Goal: Navigation & Orientation: Find specific page/section

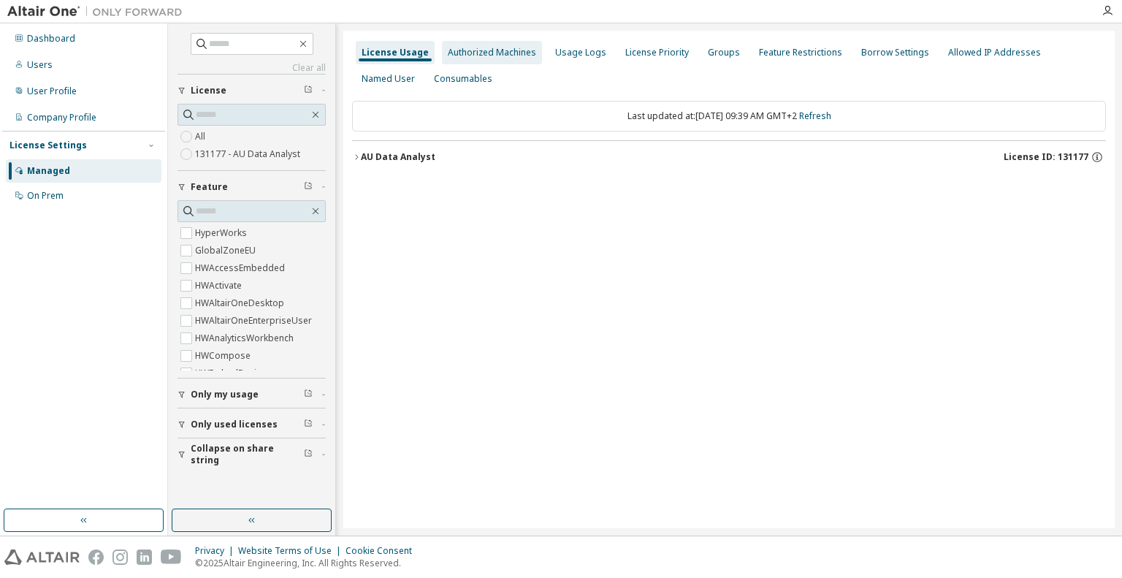
click at [478, 50] on div "Authorized Machines" at bounding box center [492, 53] width 88 height 12
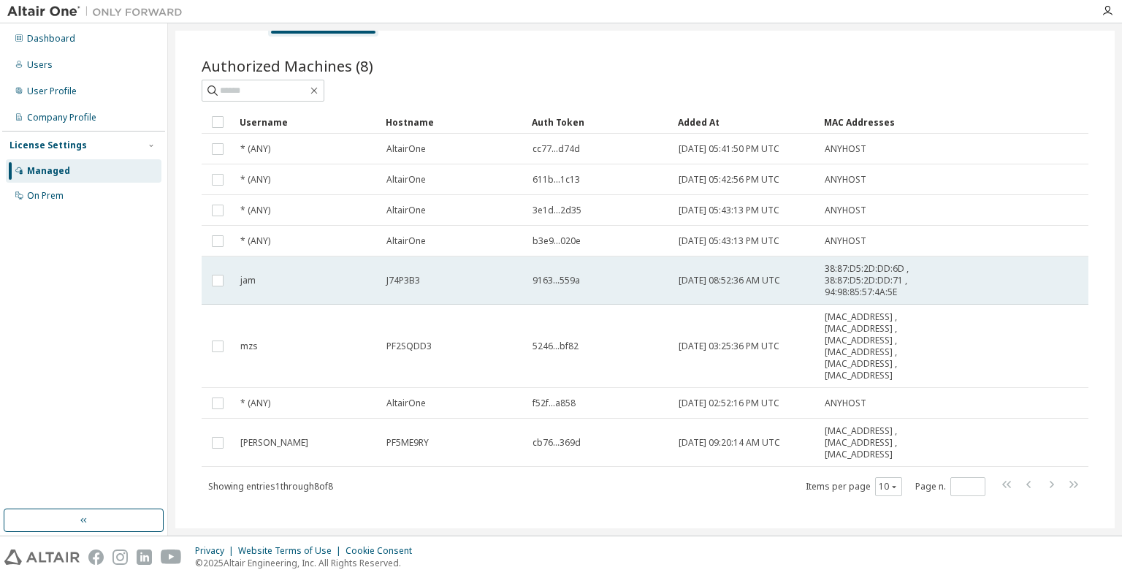
scroll to position [41, 0]
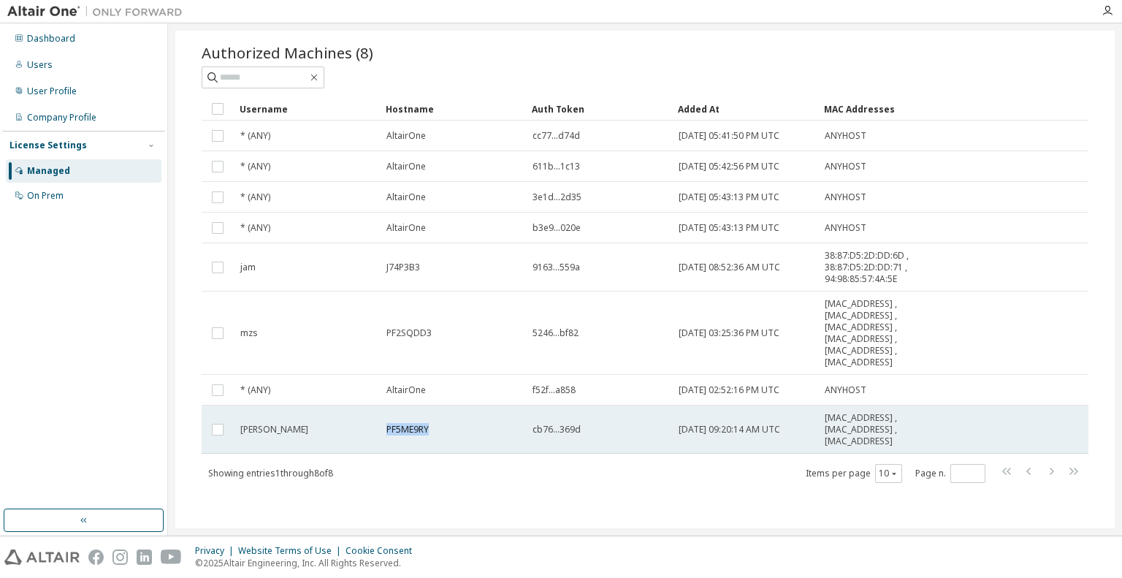
drag, startPoint x: 385, startPoint y: 428, endPoint x: 435, endPoint y: 422, distance: 50.7
click at [435, 422] on td "PF5ME9RY" at bounding box center [453, 429] width 146 height 48
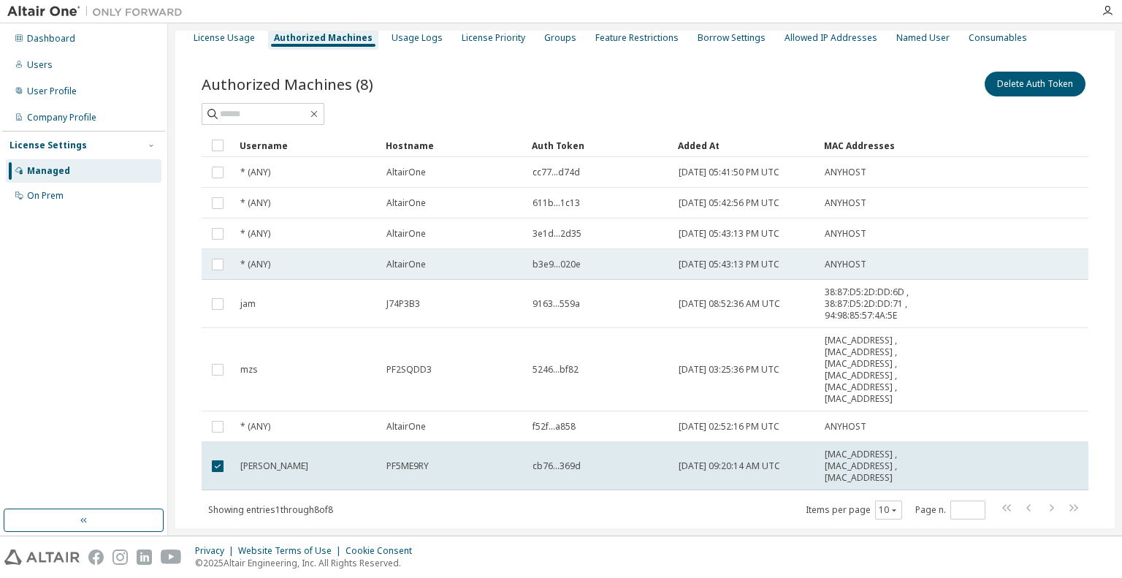
scroll to position [0, 0]
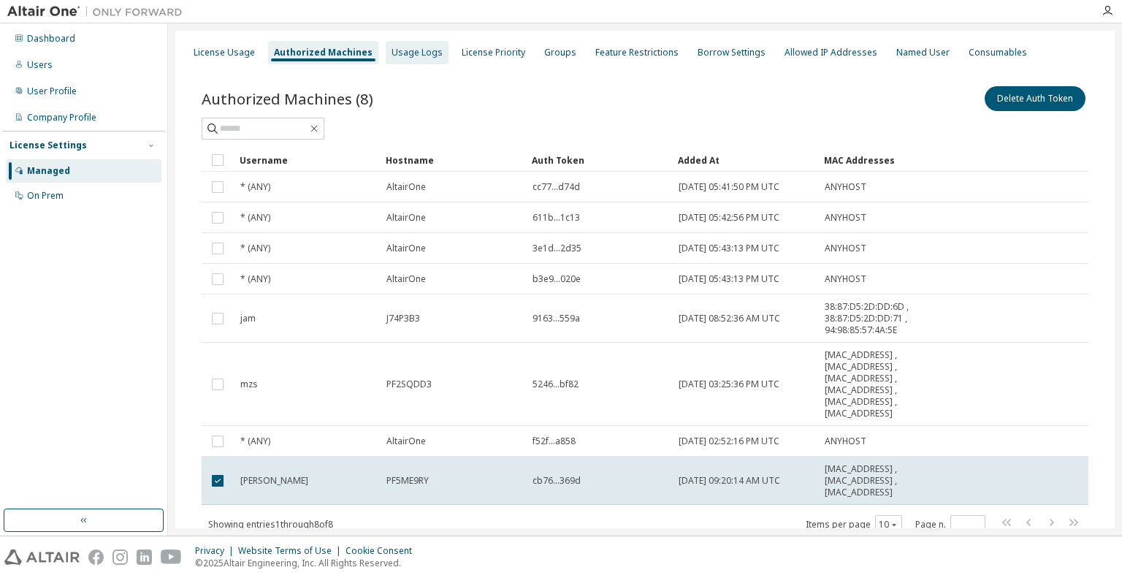
click at [403, 54] on div "Usage Logs" at bounding box center [417, 53] width 51 height 12
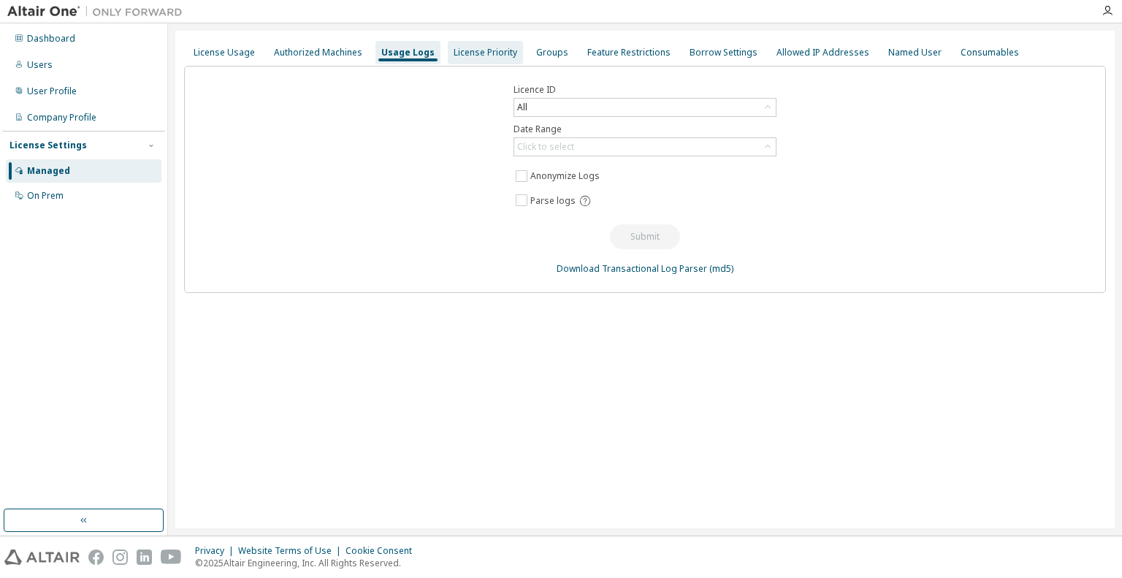
click at [470, 58] on div "License Priority" at bounding box center [485, 52] width 75 height 23
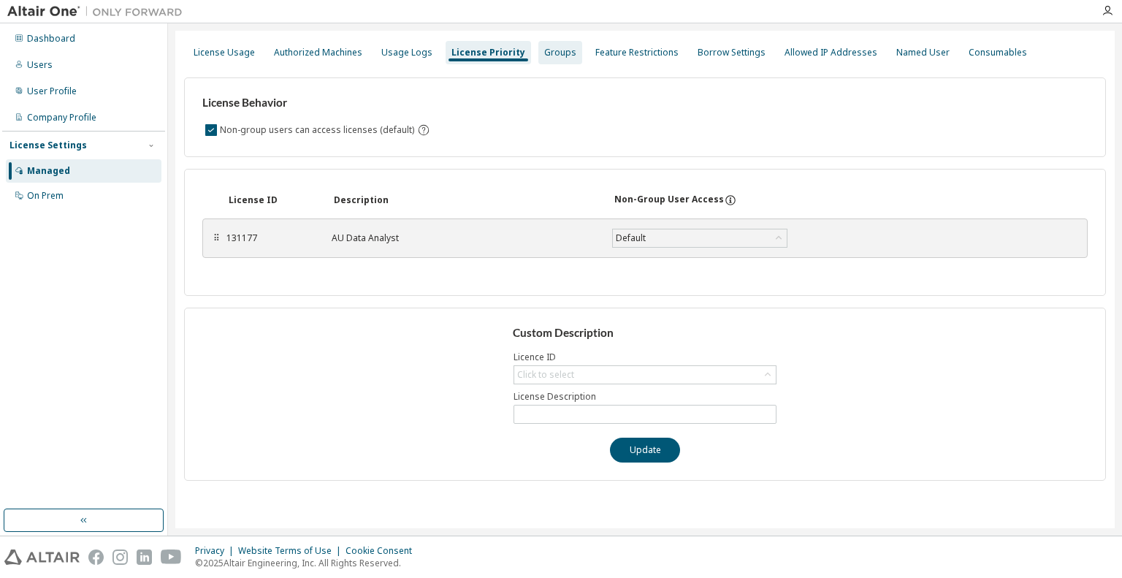
click at [563, 54] on div "Groups" at bounding box center [560, 52] width 44 height 23
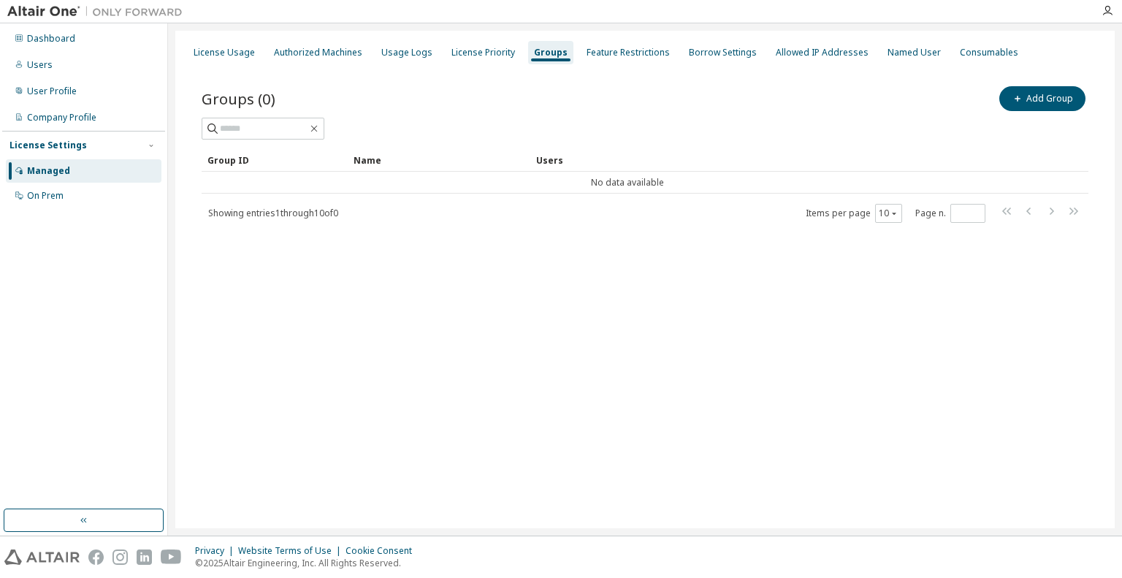
click at [302, 66] on div "Groups (0) Add Group Clear Load Save Save As Field Operator Value Select filter…" at bounding box center [645, 164] width 922 height 196
click at [305, 61] on div "Authorized Machines" at bounding box center [318, 52] width 100 height 23
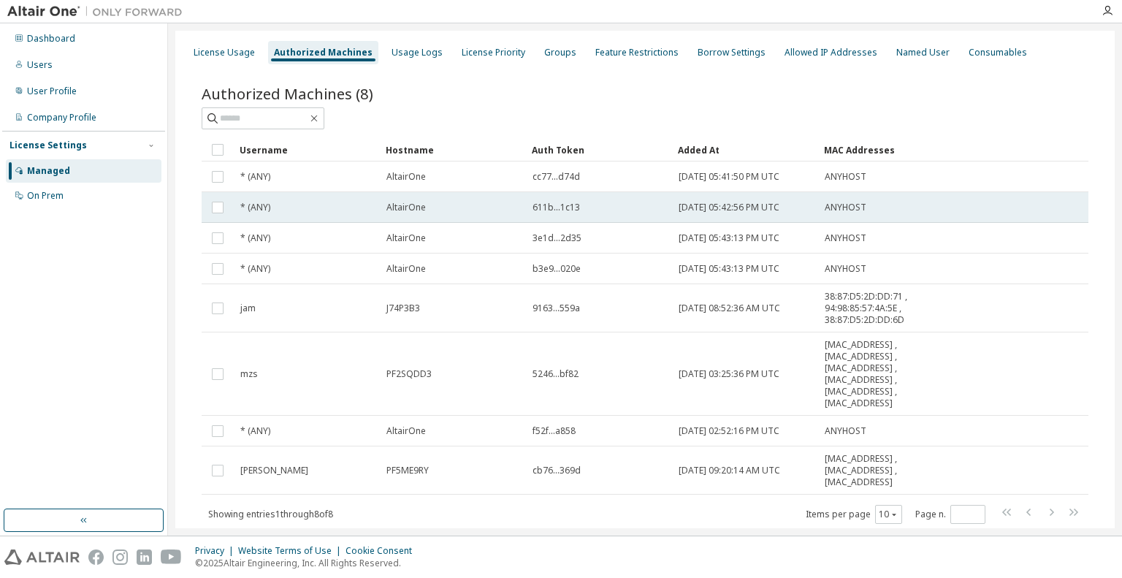
scroll to position [41, 0]
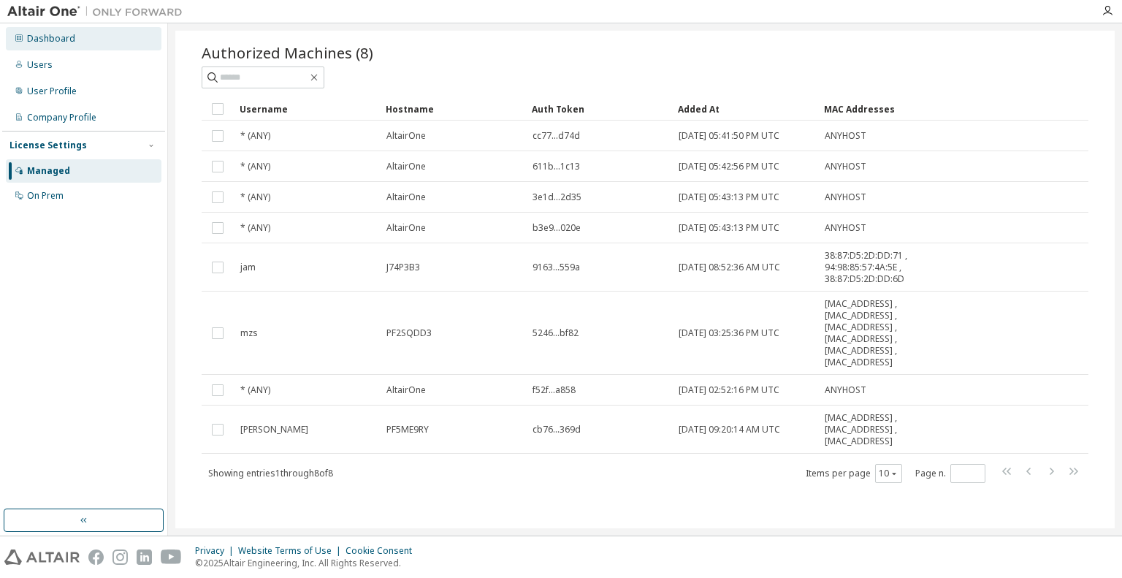
click at [45, 38] on div "Dashboard" at bounding box center [51, 39] width 48 height 12
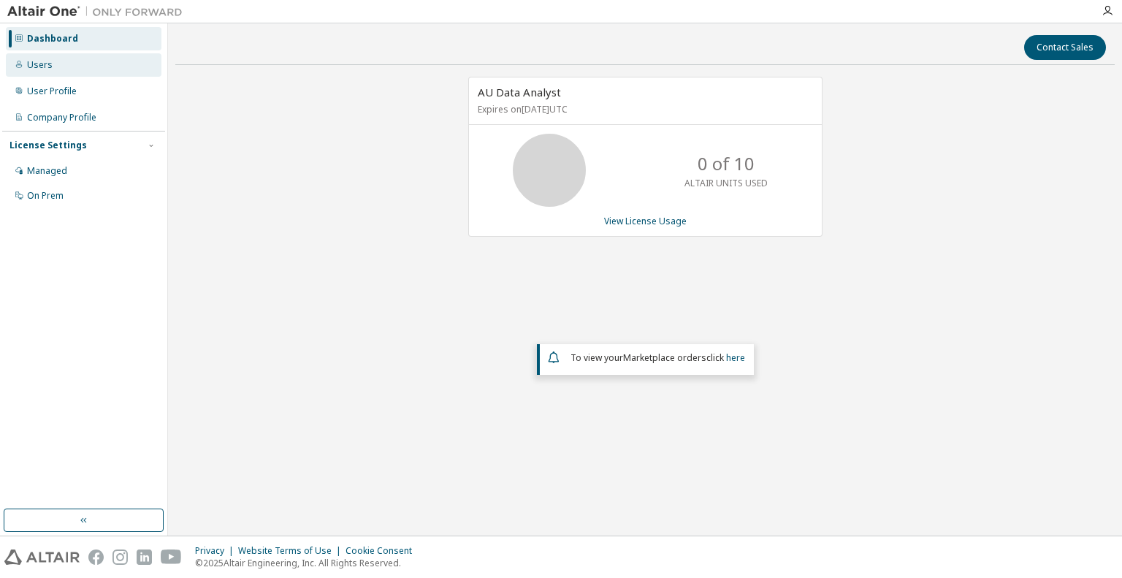
click at [43, 68] on div "Users" at bounding box center [40, 65] width 26 height 12
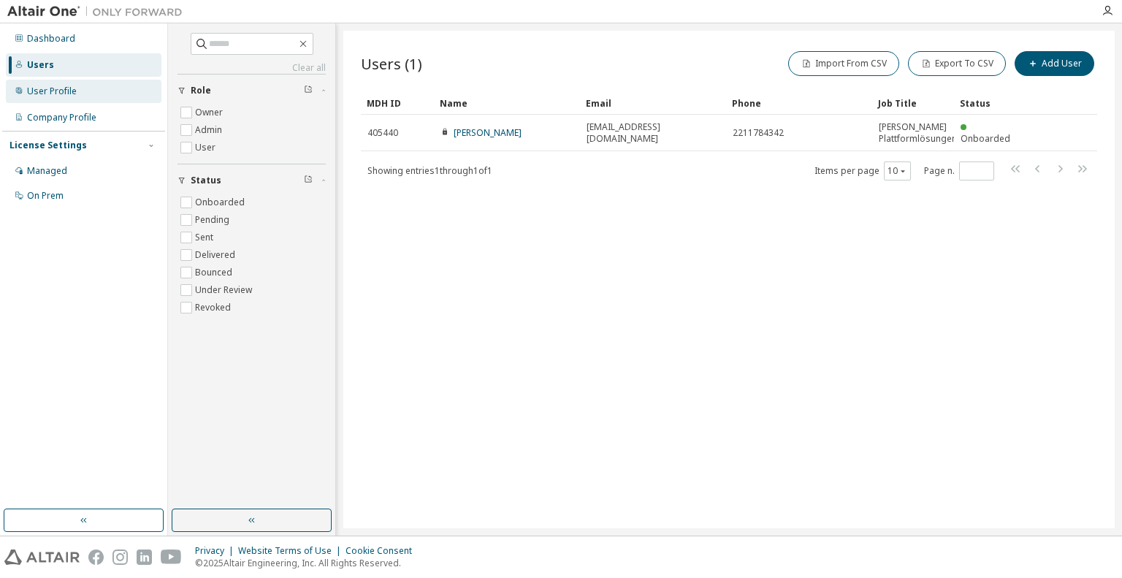
click at [53, 93] on div "User Profile" at bounding box center [52, 91] width 50 height 12
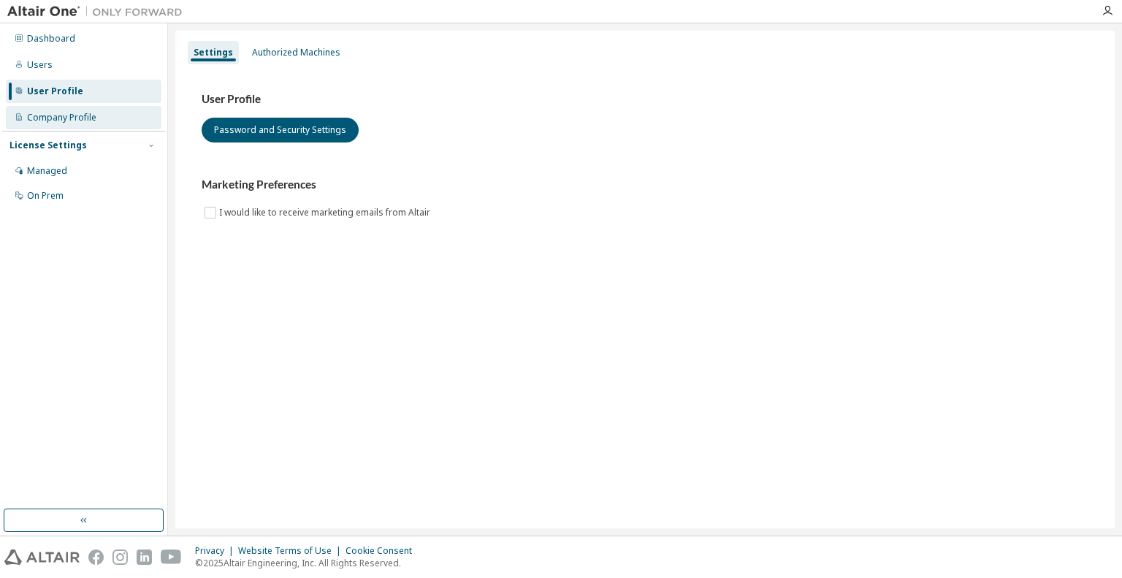
click at [51, 113] on div "Company Profile" at bounding box center [61, 118] width 69 height 12
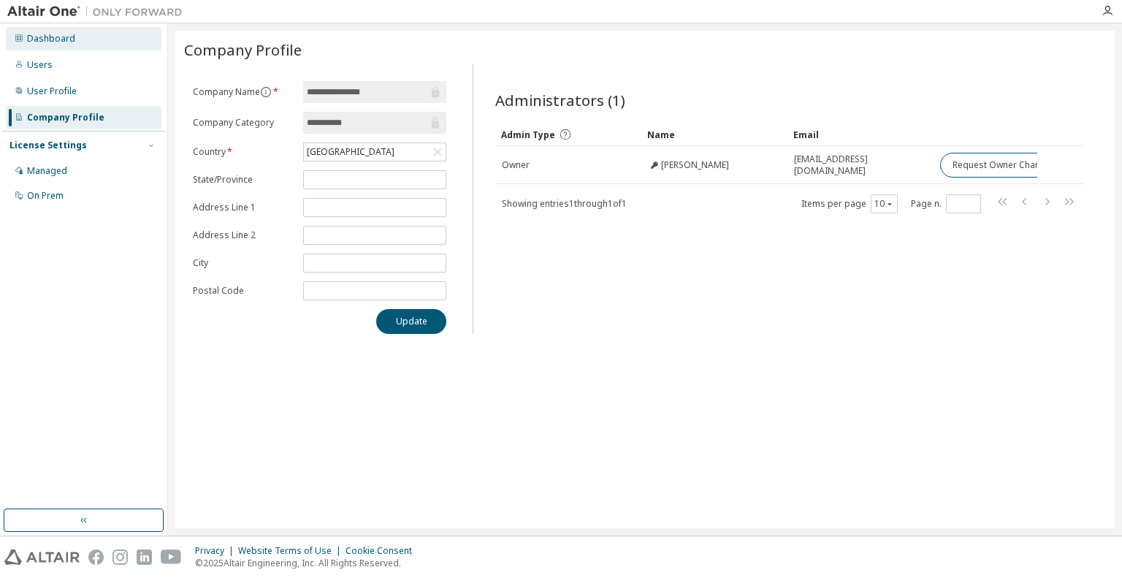
click at [58, 38] on div "Dashboard" at bounding box center [51, 39] width 48 height 12
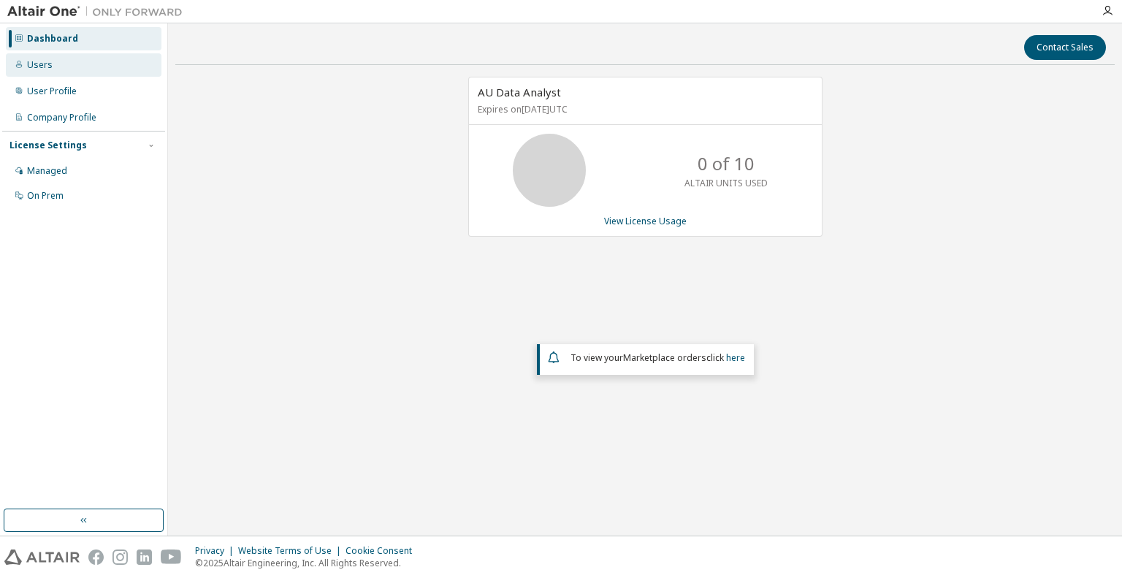
click at [102, 62] on div "Users" at bounding box center [84, 64] width 156 height 23
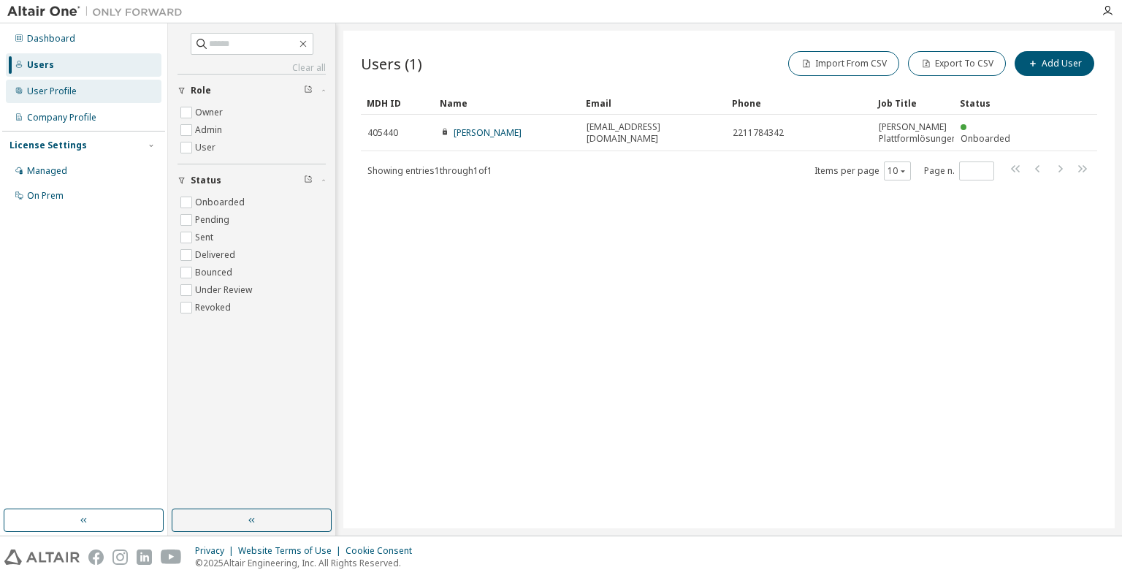
click at [102, 90] on div "User Profile" at bounding box center [84, 91] width 156 height 23
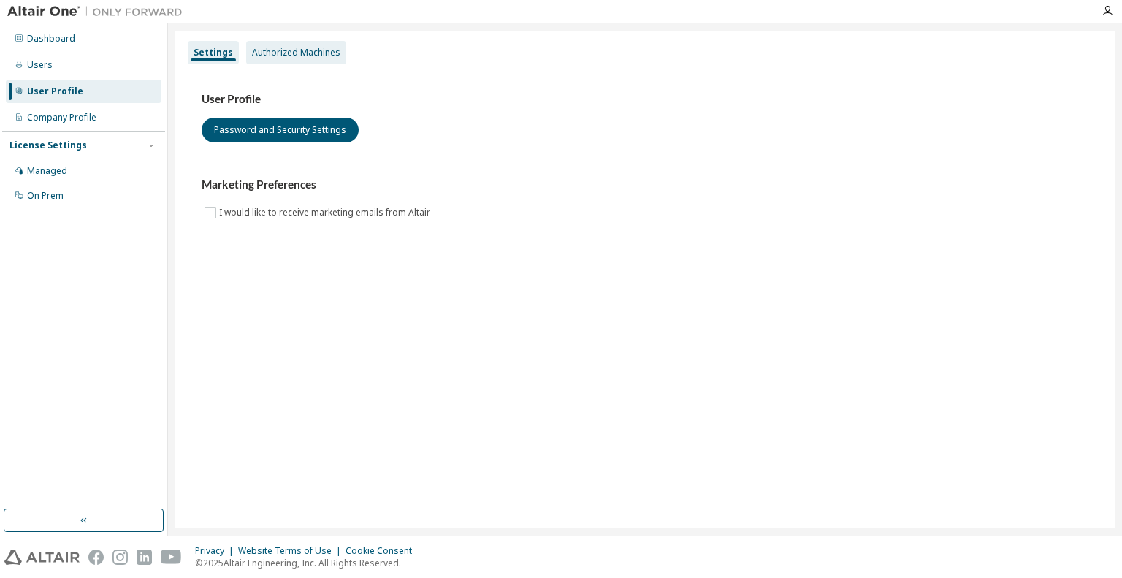
click at [278, 50] on div "Authorized Machines" at bounding box center [296, 53] width 88 height 12
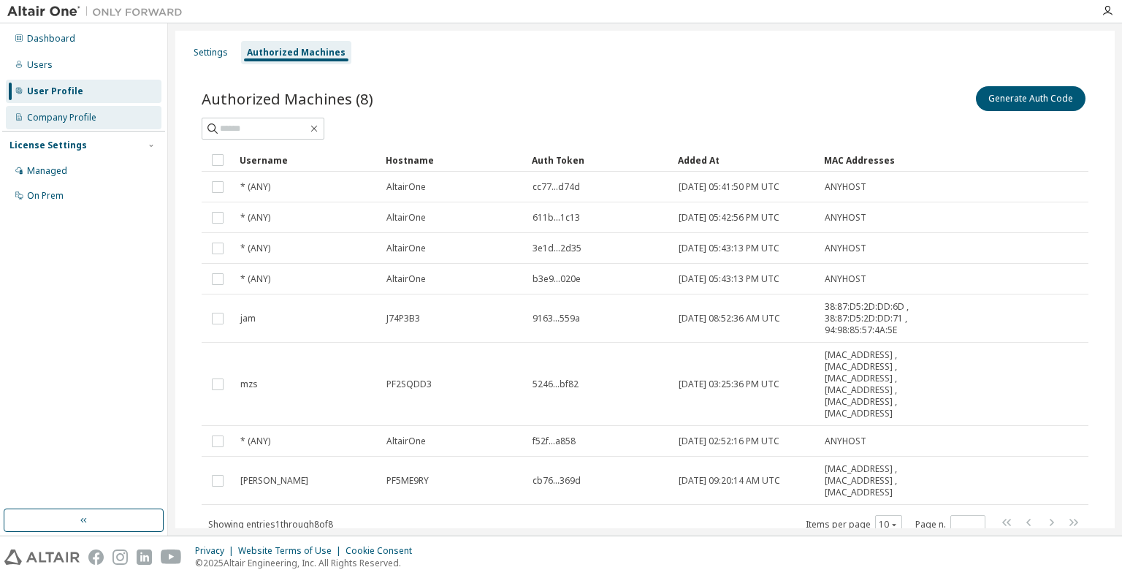
click at [91, 115] on div "Company Profile" at bounding box center [61, 118] width 69 height 12
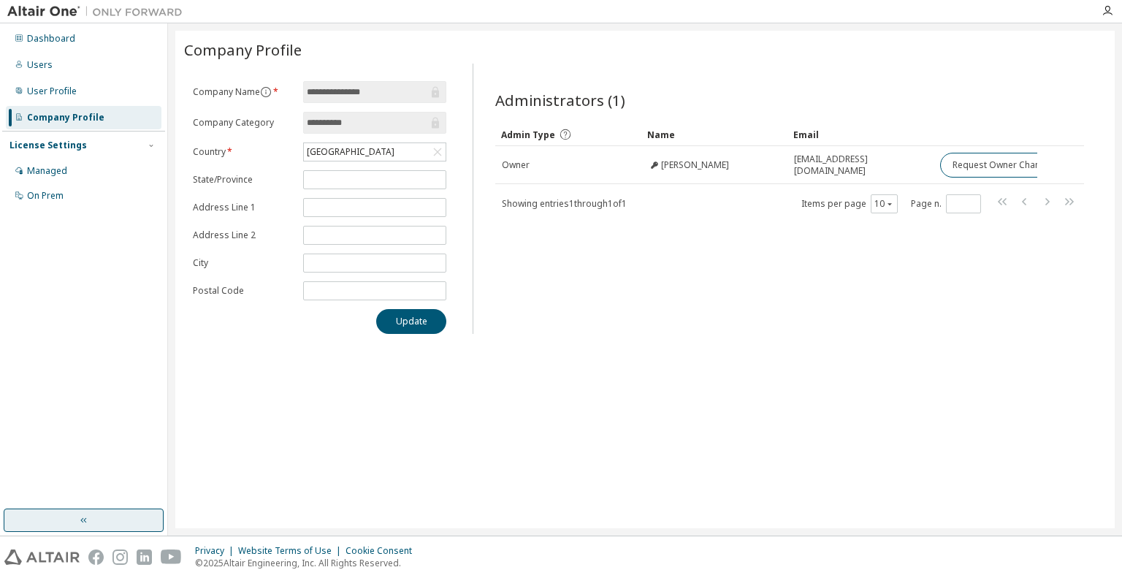
click at [77, 519] on button "button" at bounding box center [84, 519] width 160 height 23
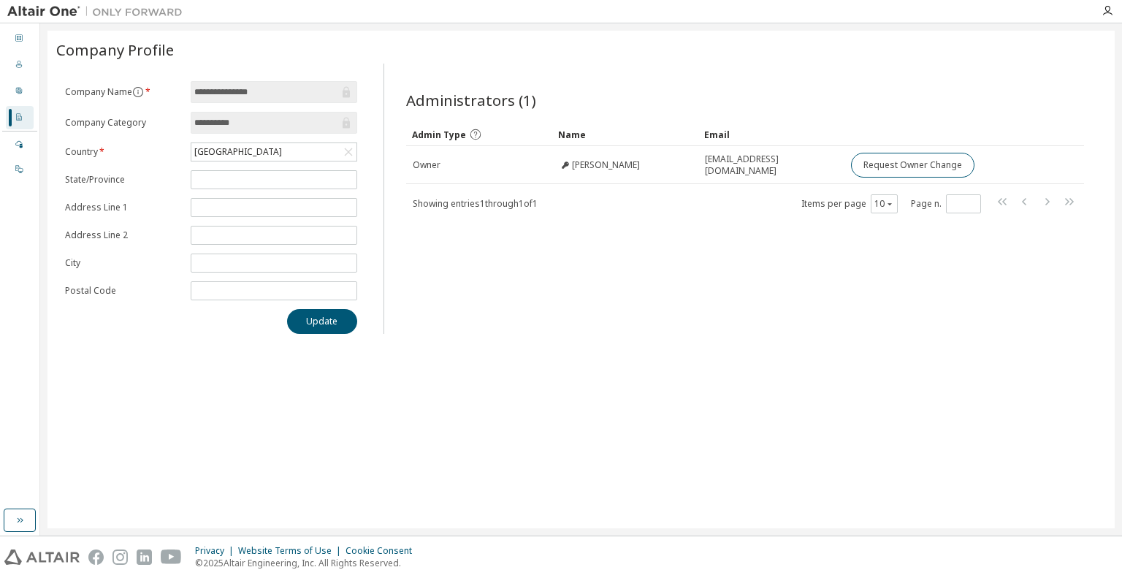
click at [20, 533] on div "Dashboard Users User Profile Company Profile License Settings Managed On Prem" at bounding box center [20, 279] width 40 height 512
click at [21, 523] on icon "button" at bounding box center [20, 520] width 12 height 12
